Goal: Check status: Check status

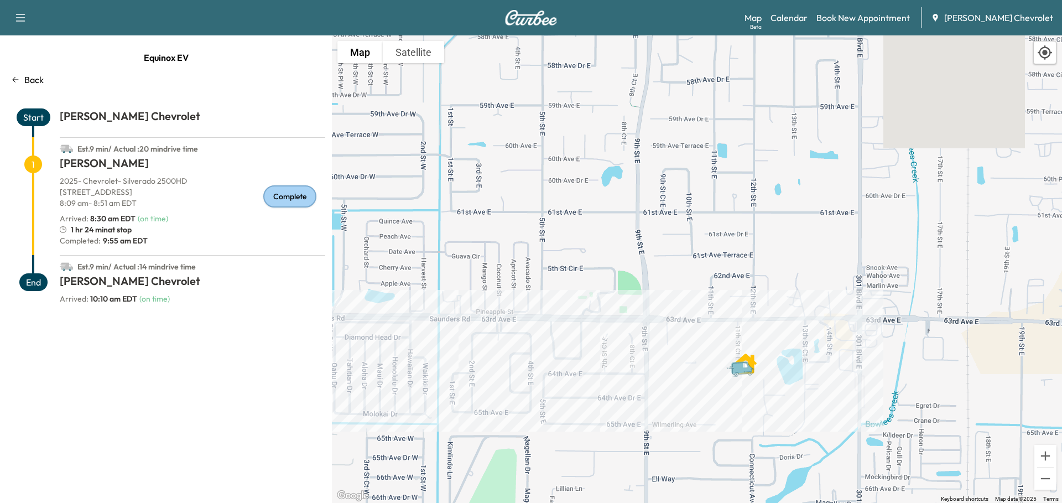
drag, startPoint x: 856, startPoint y: 415, endPoint x: 734, endPoint y: 386, distance: 125.7
click at [734, 386] on div "To activate drag with keyboard, press Alt + Enter. Once in keyboard drag state,…" at bounding box center [697, 268] width 730 height 467
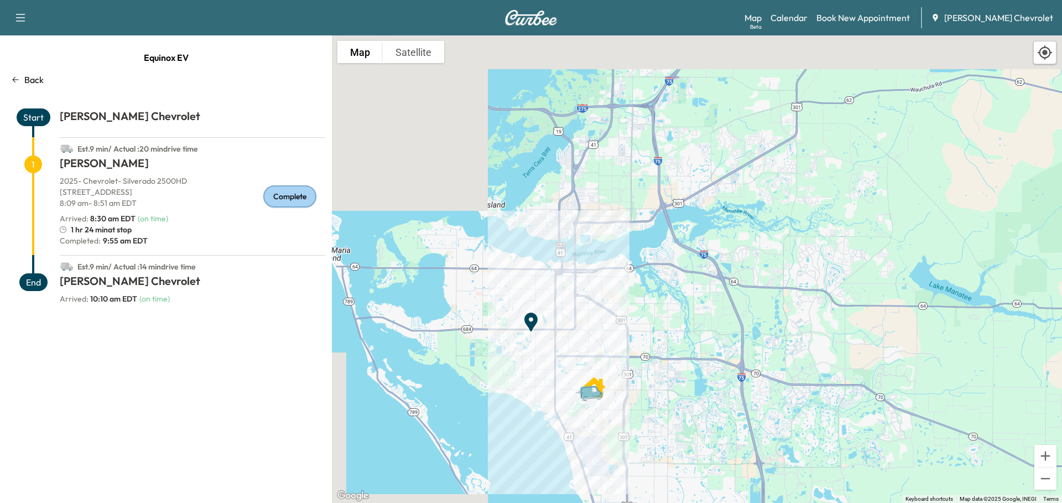
drag, startPoint x: 628, startPoint y: 162, endPoint x: 583, endPoint y: 345, distance: 188.5
click at [583, 345] on div "To activate drag with keyboard, press Alt + Enter. Once in keyboard drag state,…" at bounding box center [697, 268] width 730 height 467
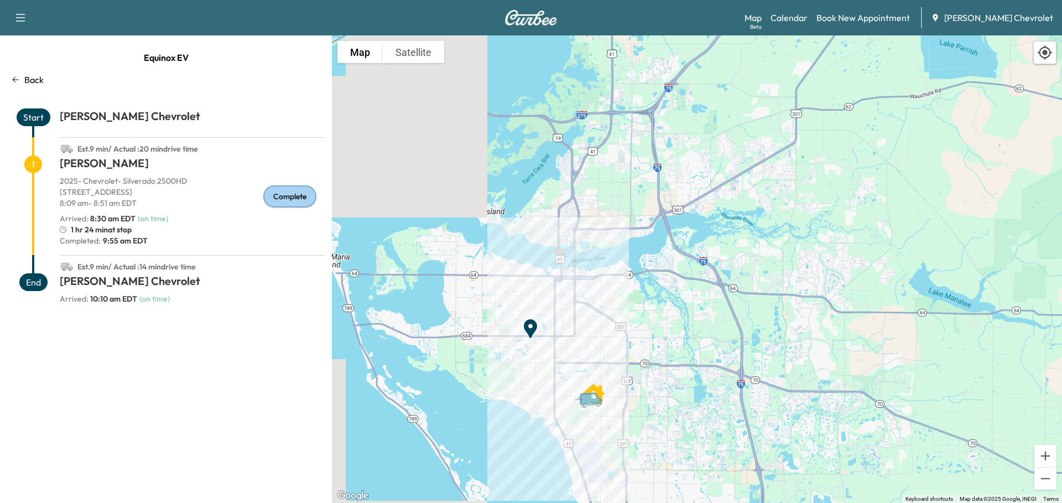
click at [40, 162] on span "1" at bounding box center [33, 164] width 18 height 18
click at [18, 165] on div "1" at bounding box center [33, 205] width 53 height 100
click at [39, 164] on span "1" at bounding box center [33, 164] width 18 height 18
click at [97, 271] on span "Est. 9 min / Actual : 14 min drive time" at bounding box center [136, 267] width 118 height 10
click at [38, 168] on span "1" at bounding box center [33, 164] width 18 height 18
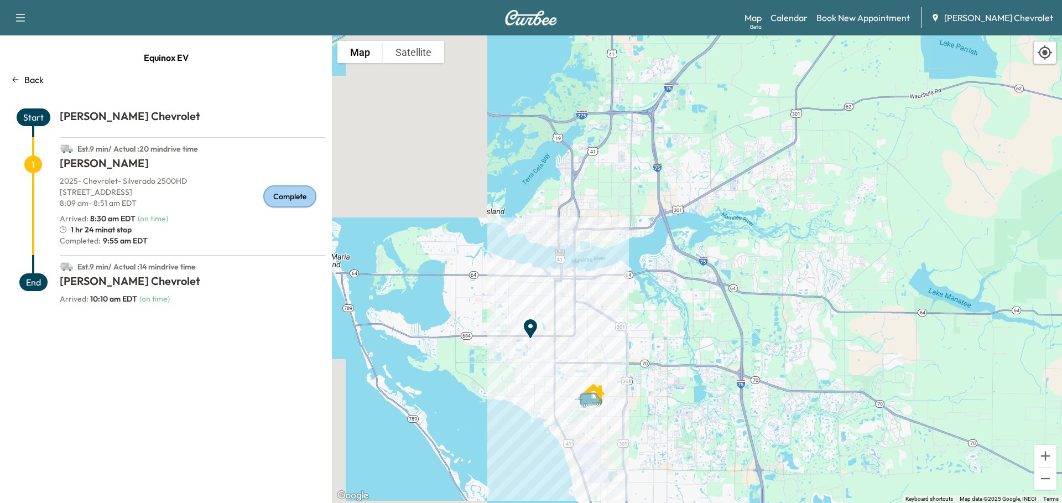
click at [27, 80] on p "Back" at bounding box center [33, 79] width 19 height 13
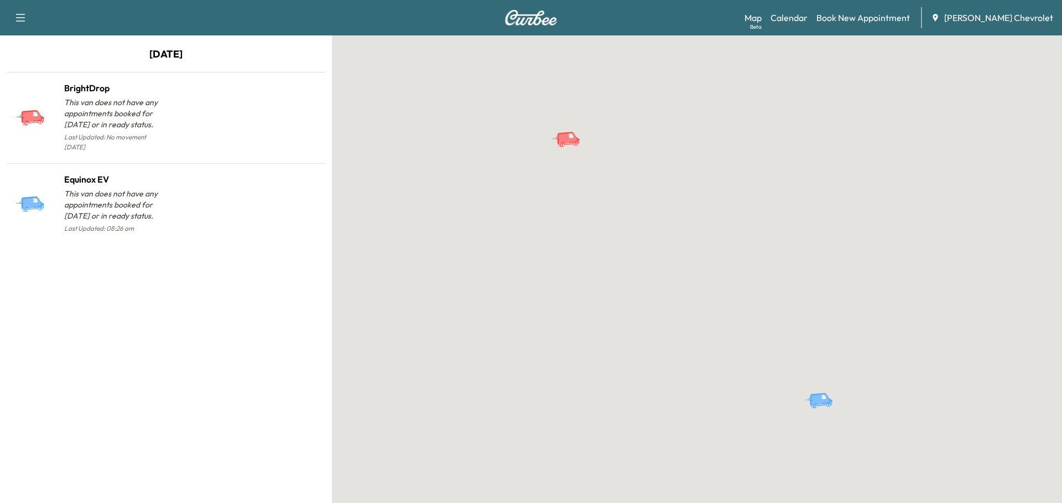
click at [152, 101] on p "This van does not have any appointments booked for [DATE] or in ready status." at bounding box center [115, 113] width 102 height 33
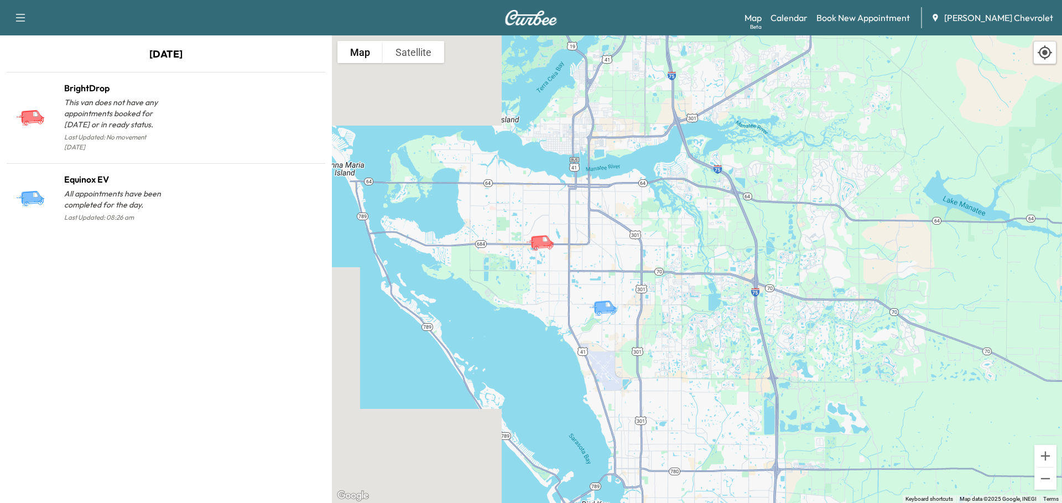
drag, startPoint x: 684, startPoint y: 233, endPoint x: 574, endPoint y: 273, distance: 117.6
click at [574, 273] on div "To activate drag with keyboard, press Alt + Enter. Once in keyboard drag state,…" at bounding box center [697, 268] width 730 height 467
